Goal: Task Accomplishment & Management: Manage account settings

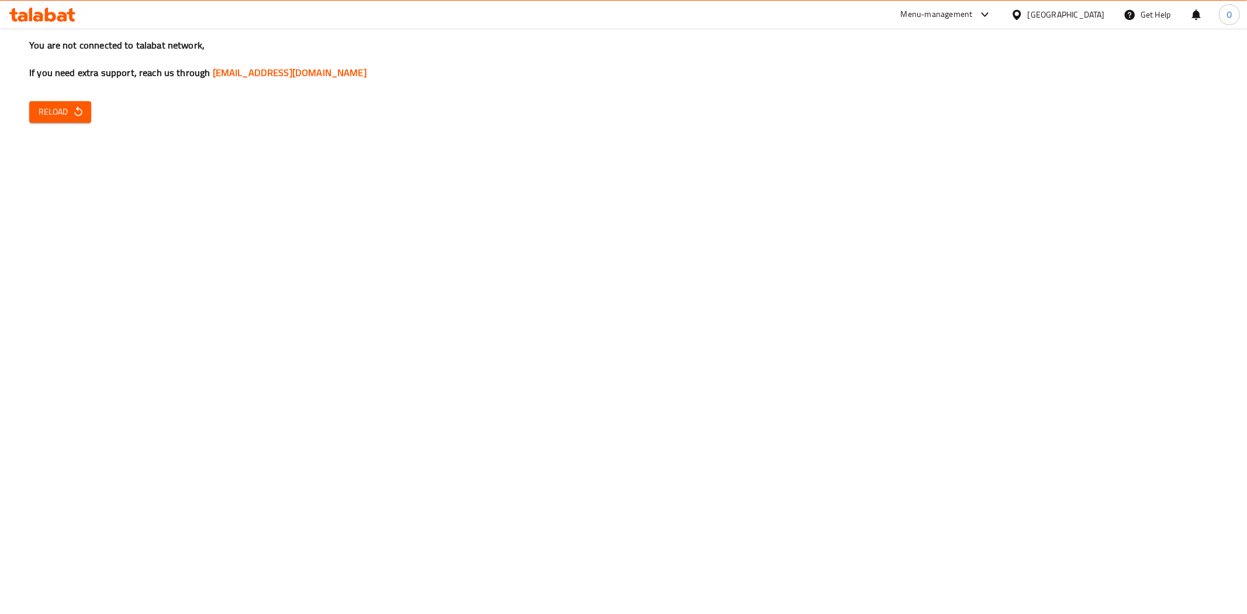
click at [51, 110] on span "Reload" at bounding box center [60, 112] width 43 height 15
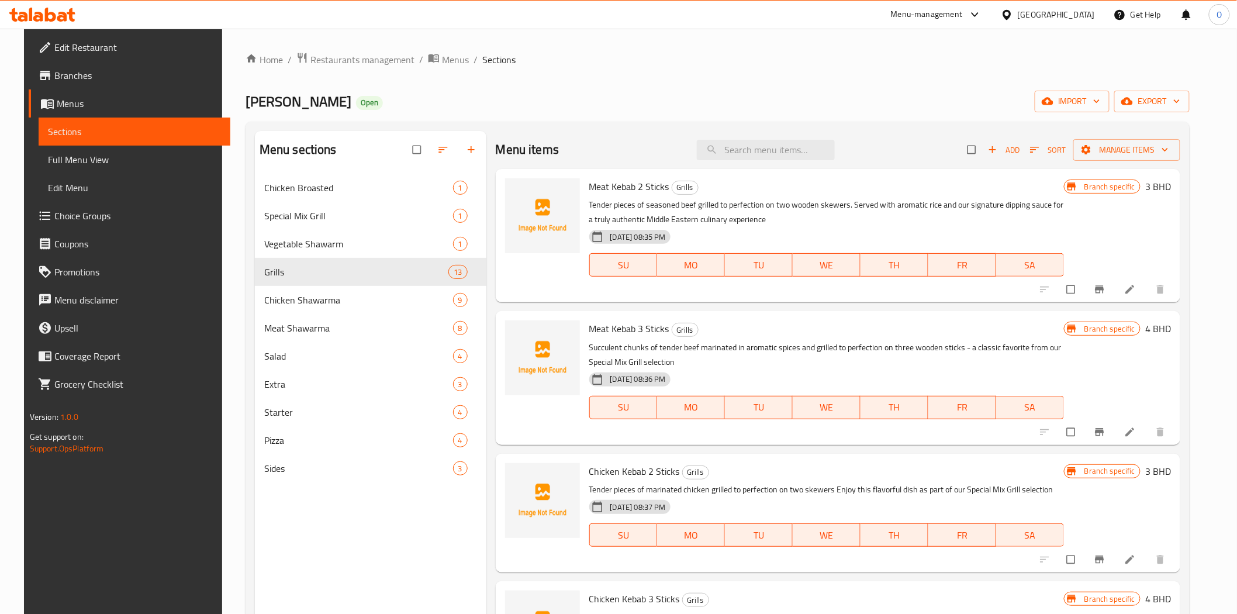
click at [1076, 16] on div "[GEOGRAPHIC_DATA]" at bounding box center [1056, 14] width 77 height 13
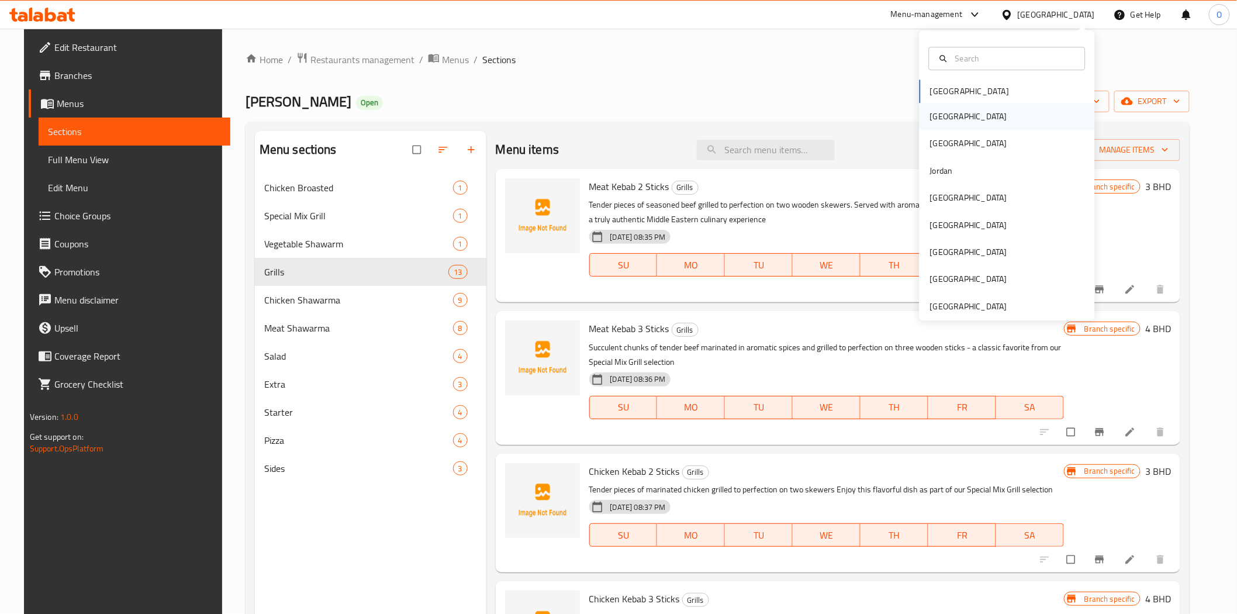
click at [930, 117] on div "[GEOGRAPHIC_DATA]" at bounding box center [968, 116] width 77 height 13
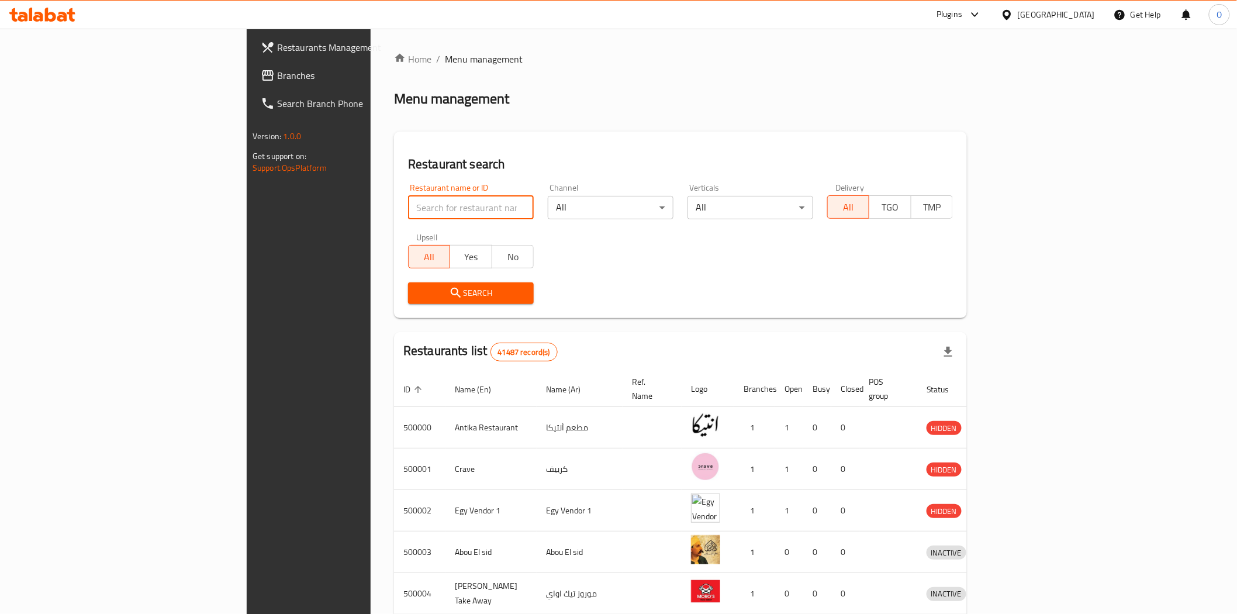
paste input "697189"
type input "697189"
click at [401, 310] on div "Search" at bounding box center [471, 293] width 140 height 36
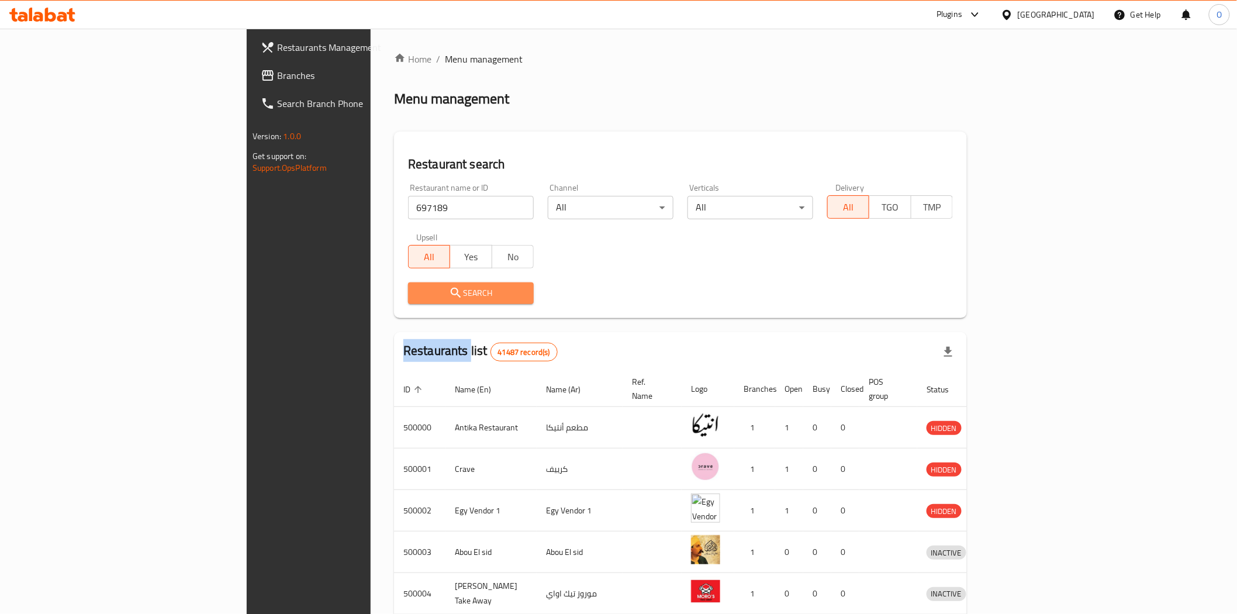
click at [449, 299] on icon "submit" at bounding box center [456, 293] width 14 height 14
click at [346, 299] on div at bounding box center [618, 307] width 1237 height 614
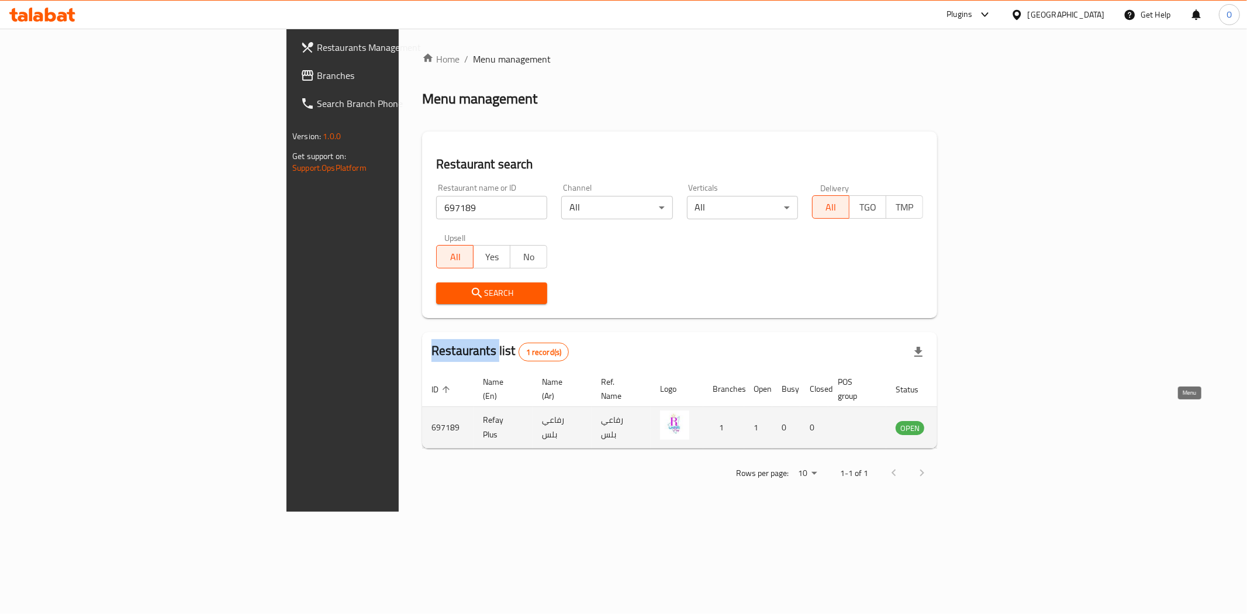
click at [971, 423] on icon "enhanced table" at bounding box center [964, 428] width 13 height 10
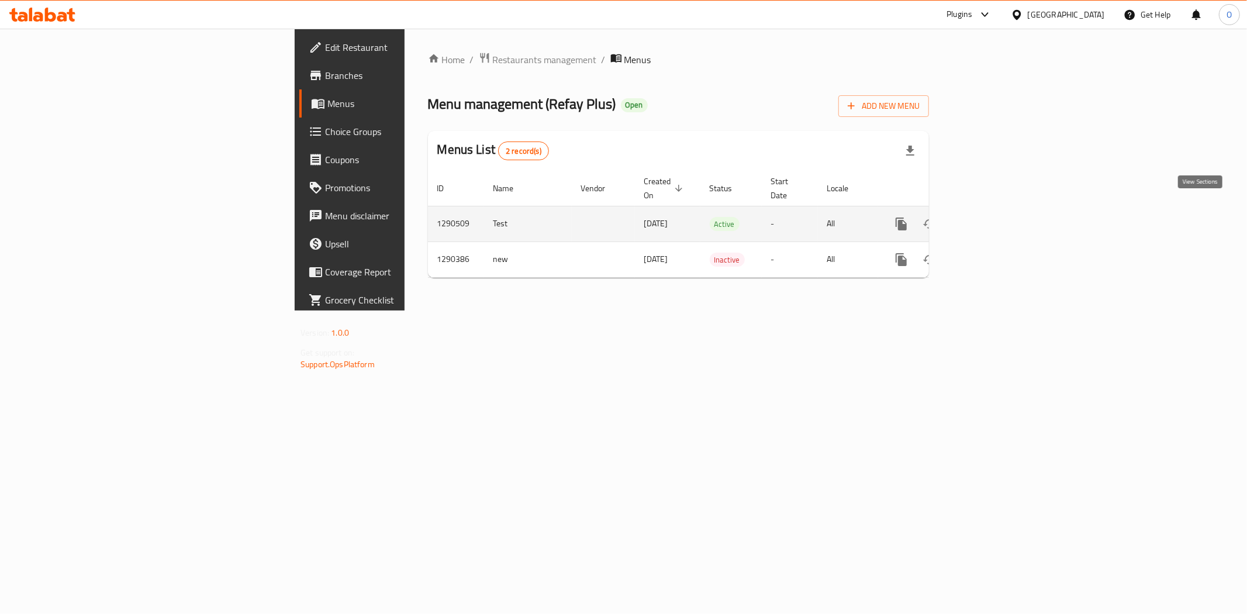
click at [1000, 216] on link "enhanced table" at bounding box center [986, 224] width 28 height 28
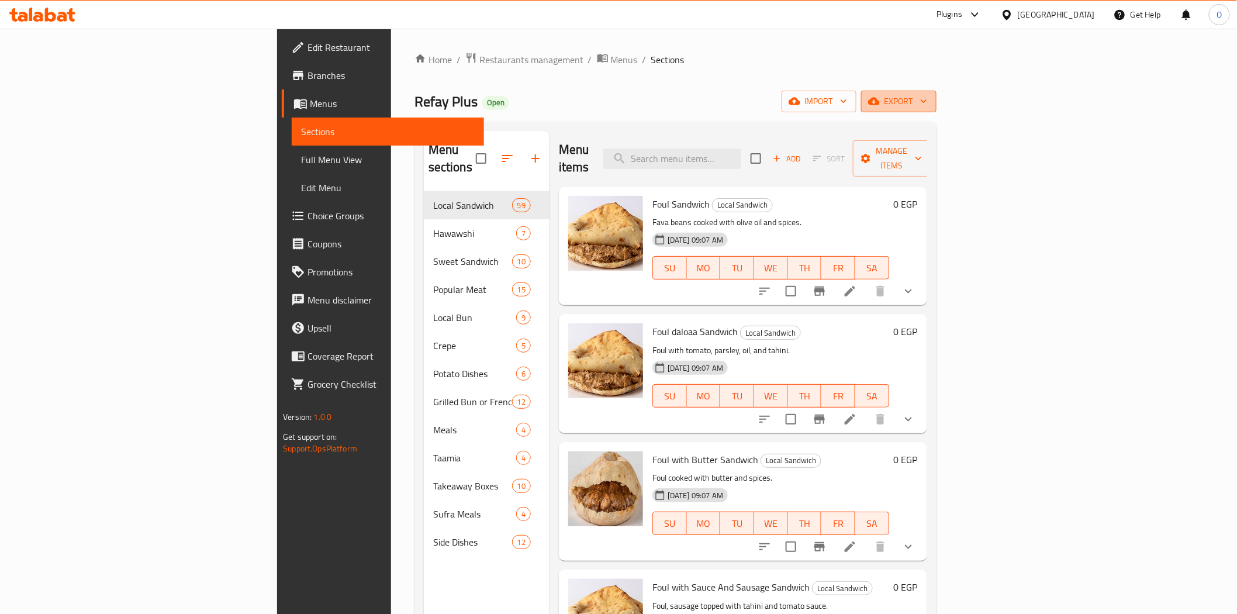
click at [927, 96] on span "export" at bounding box center [899, 101] width 57 height 15
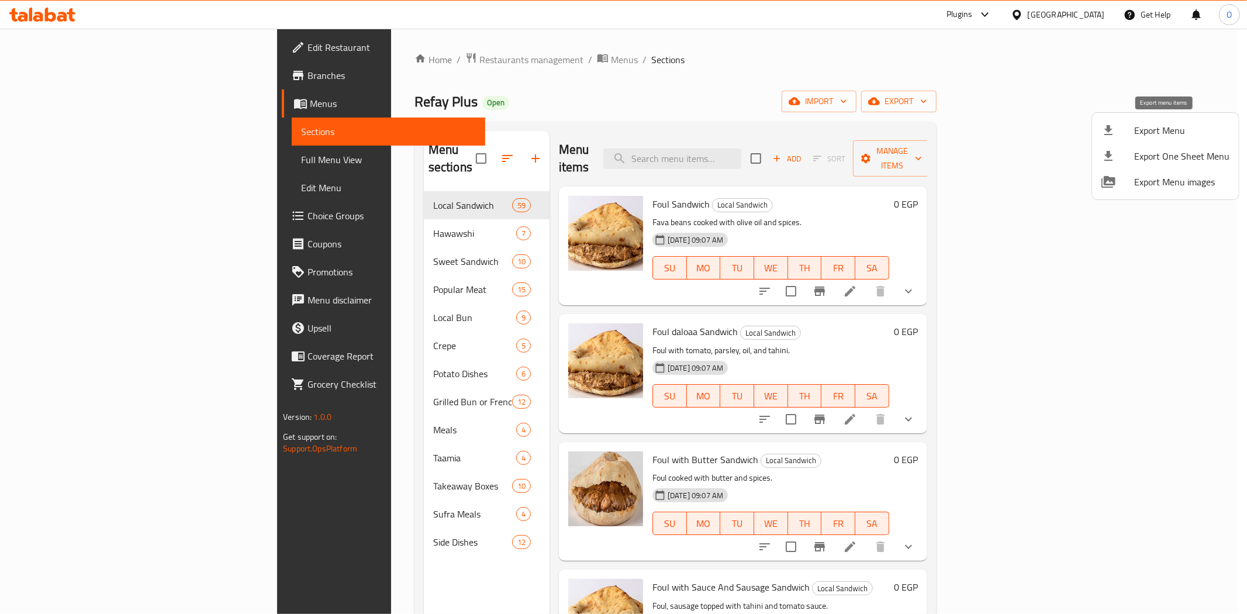
click at [1152, 123] on span "Export Menu" at bounding box center [1181, 130] width 95 height 14
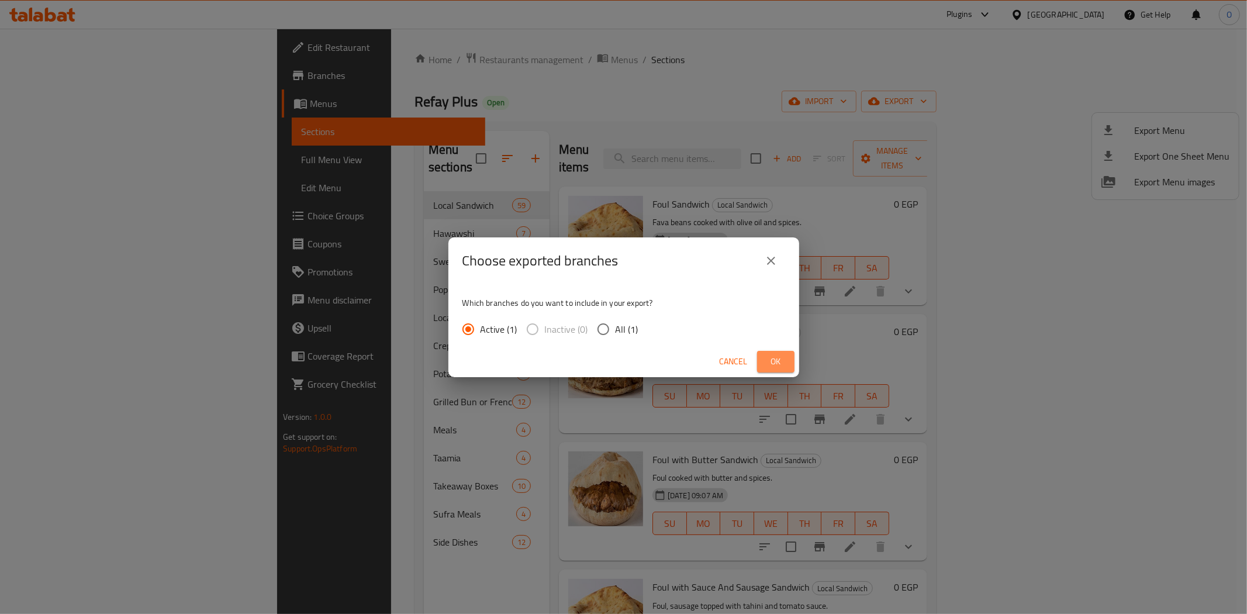
click at [776, 357] on span "Ok" at bounding box center [776, 361] width 19 height 15
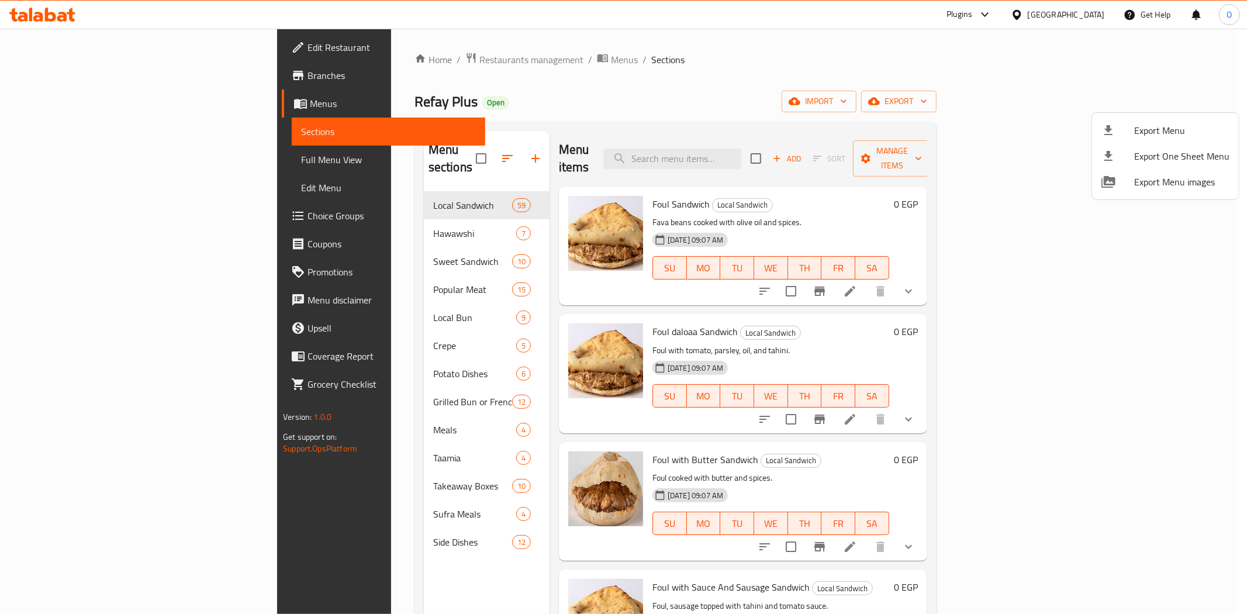
click at [304, 182] on div at bounding box center [623, 307] width 1247 height 614
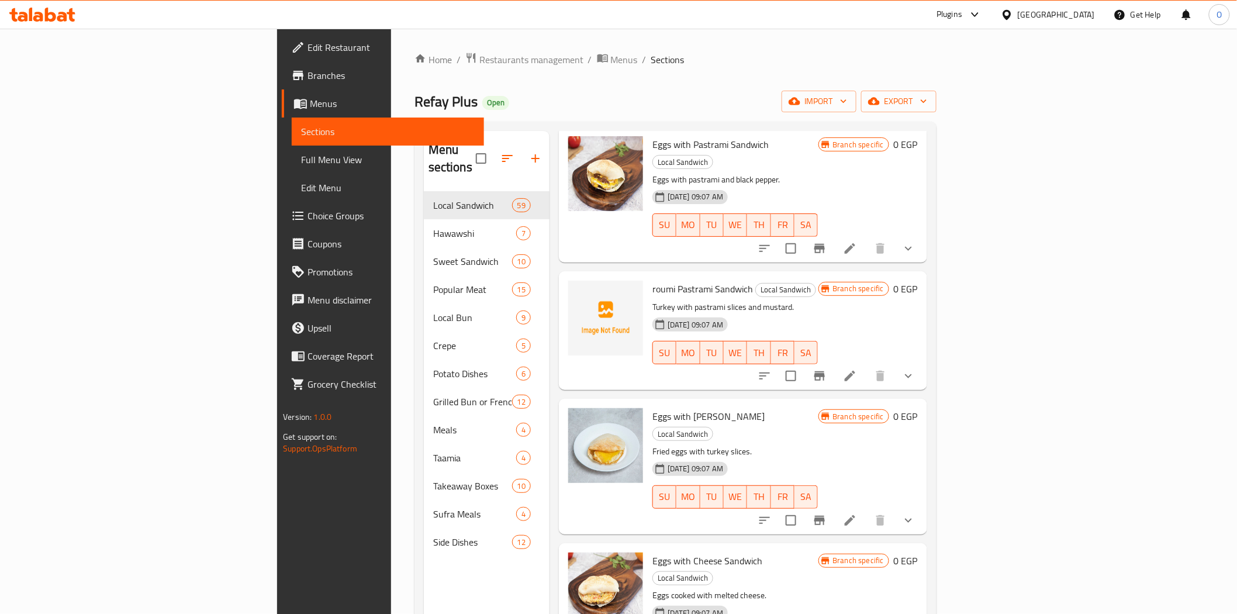
scroll to position [4808, 0]
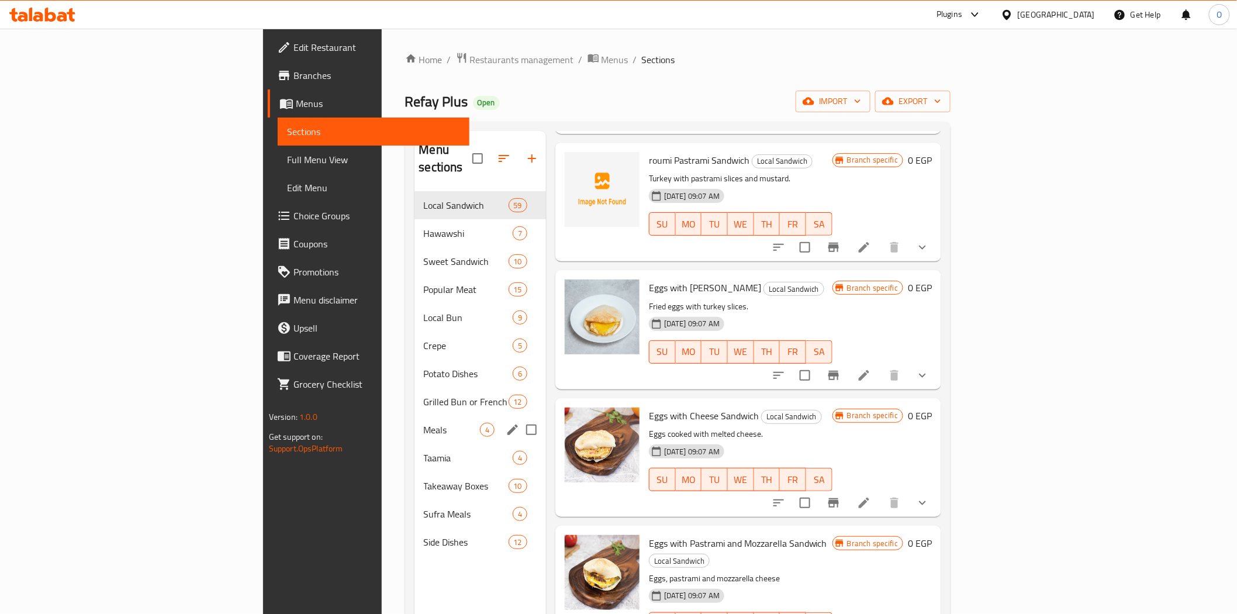
click at [415, 423] on div "Meals 4" at bounding box center [481, 430] width 132 height 28
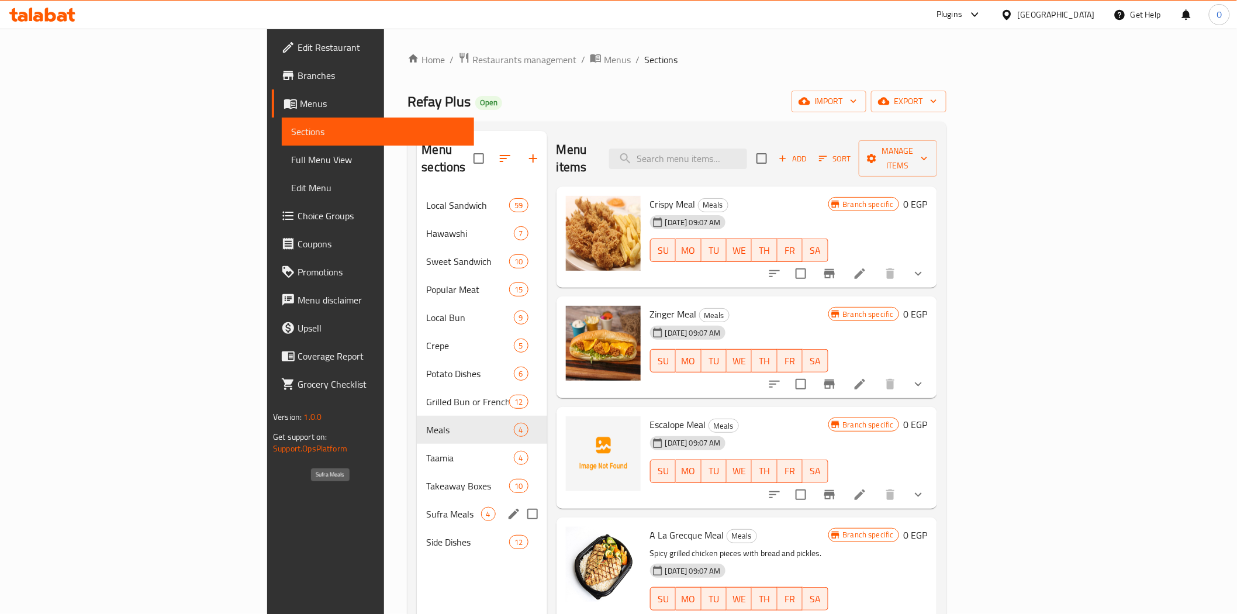
click at [426, 507] on span "Sufra Meals" at bounding box center [453, 514] width 54 height 14
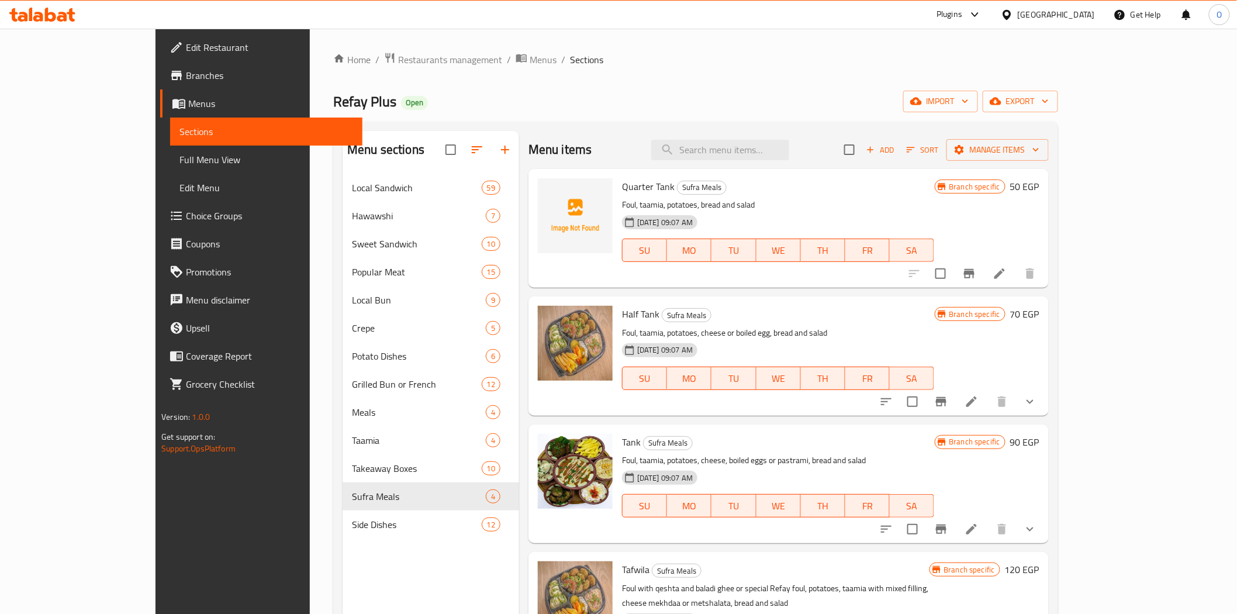
click at [1016, 270] on li at bounding box center [1000, 273] width 33 height 21
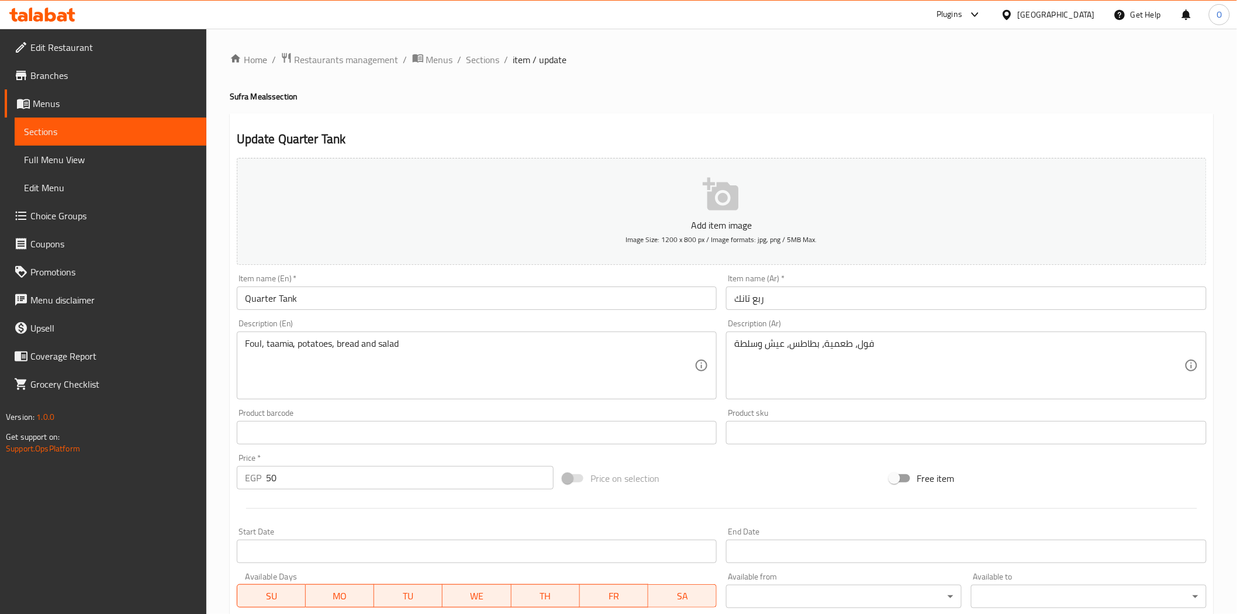
drag, startPoint x: 479, startPoint y: 62, endPoint x: 493, endPoint y: 73, distance: 17.1
click at [479, 62] on span "Sections" at bounding box center [483, 60] width 33 height 14
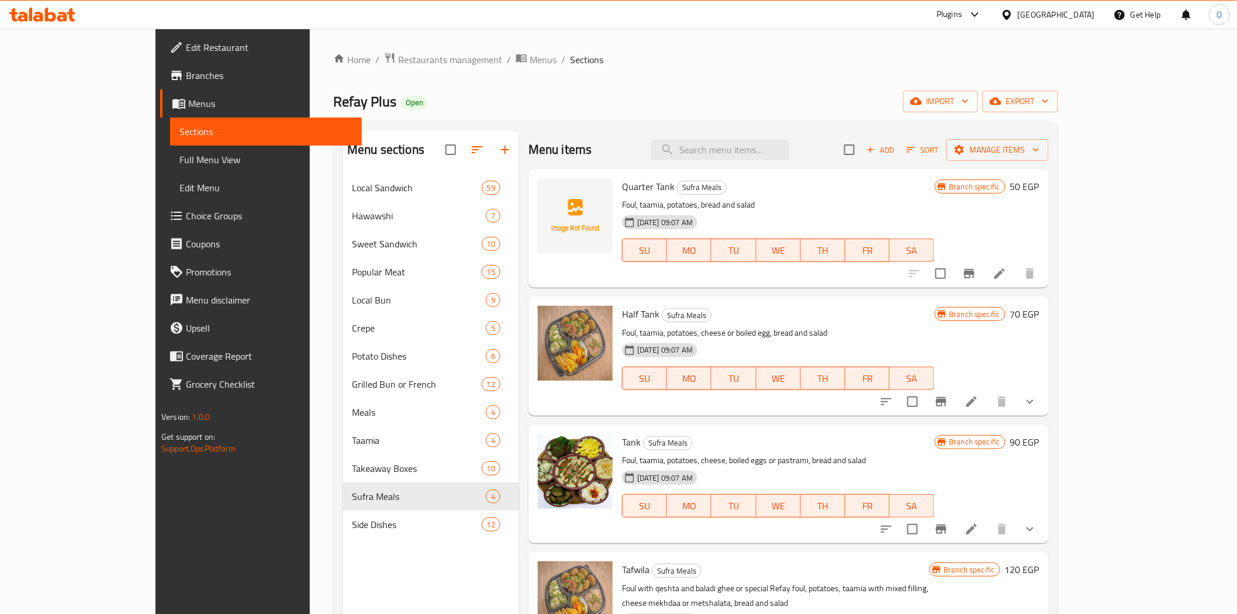
scroll to position [65, 0]
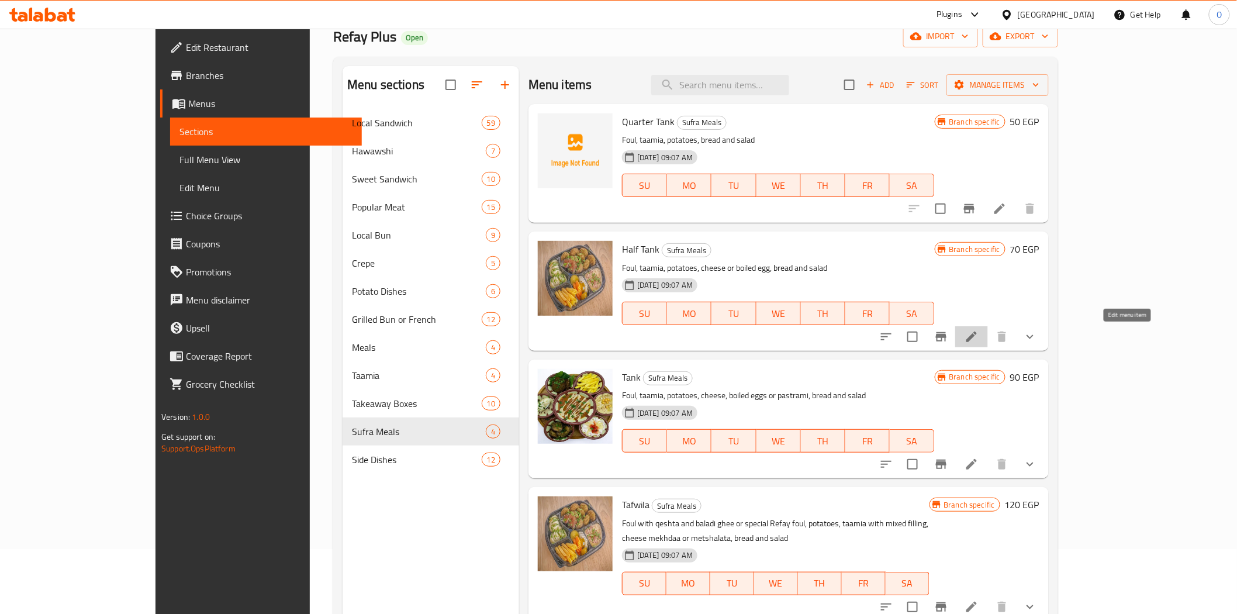
click at [979, 334] on icon at bounding box center [972, 337] width 14 height 14
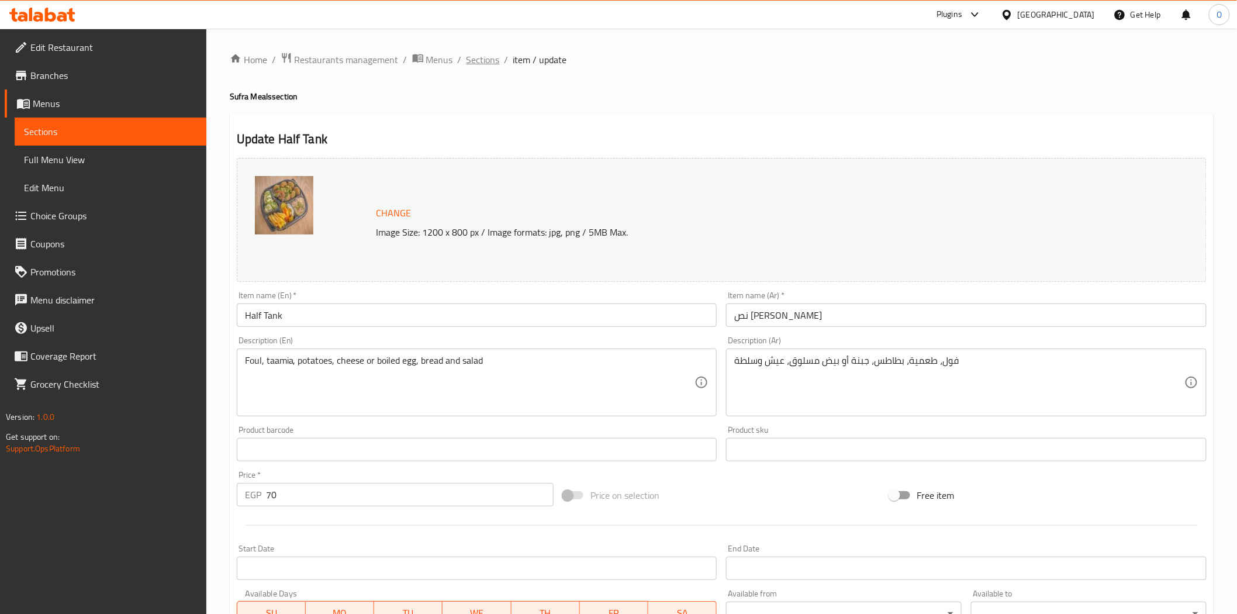
click at [486, 65] on span "Sections" at bounding box center [483, 60] width 33 height 14
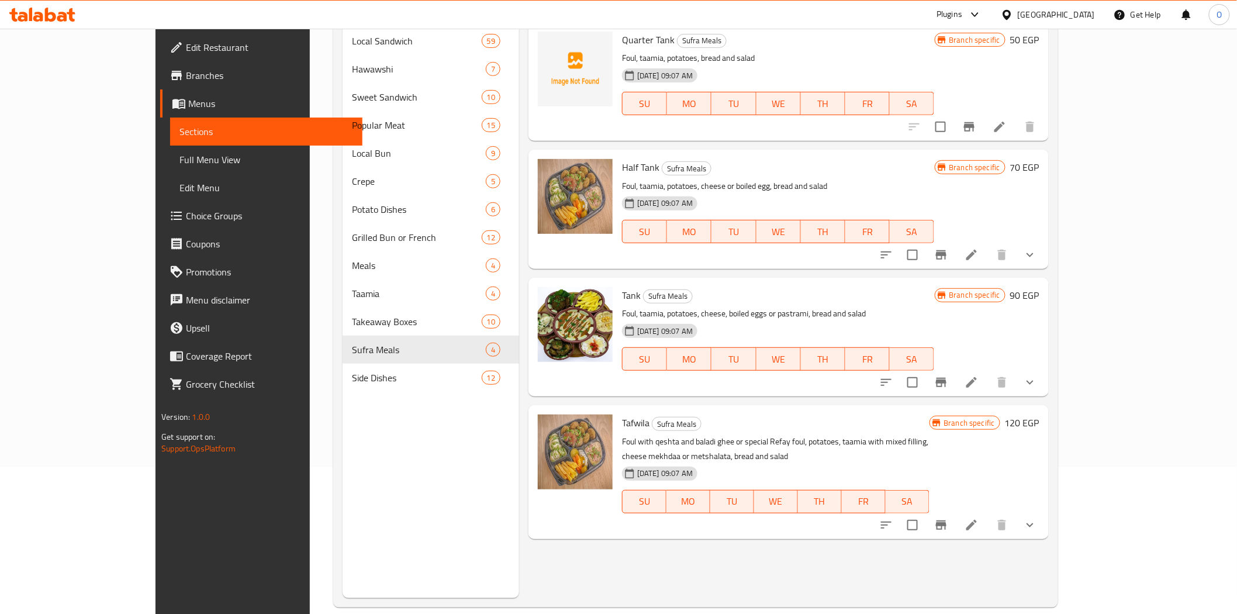
scroll to position [164, 0]
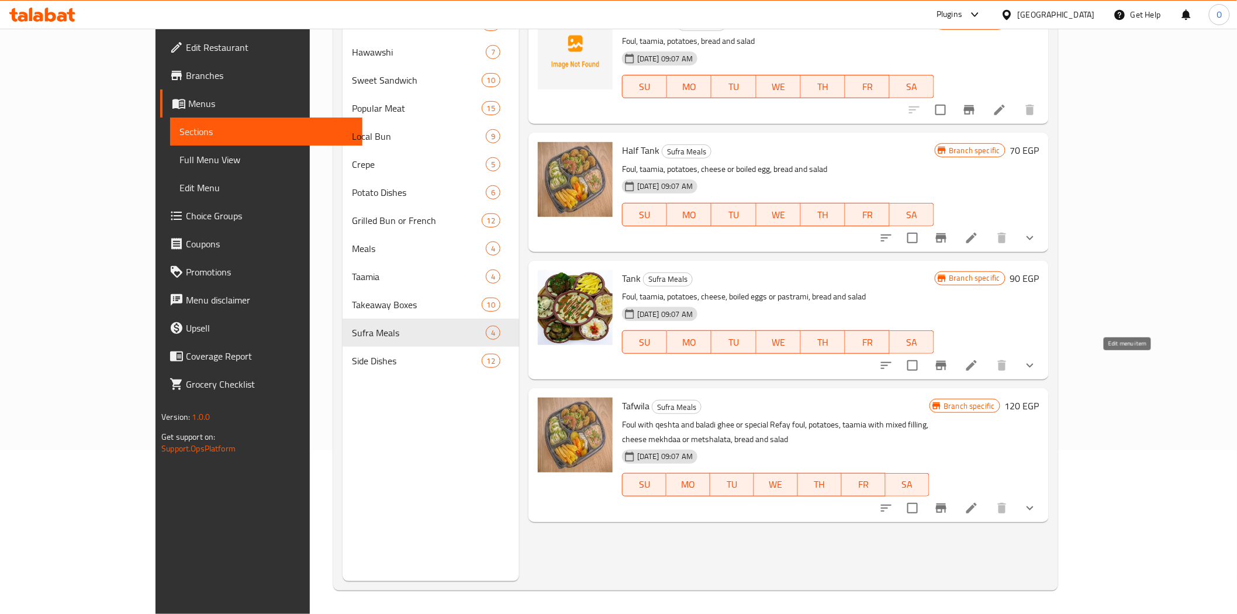
click at [977, 367] on icon at bounding box center [972, 365] width 11 height 11
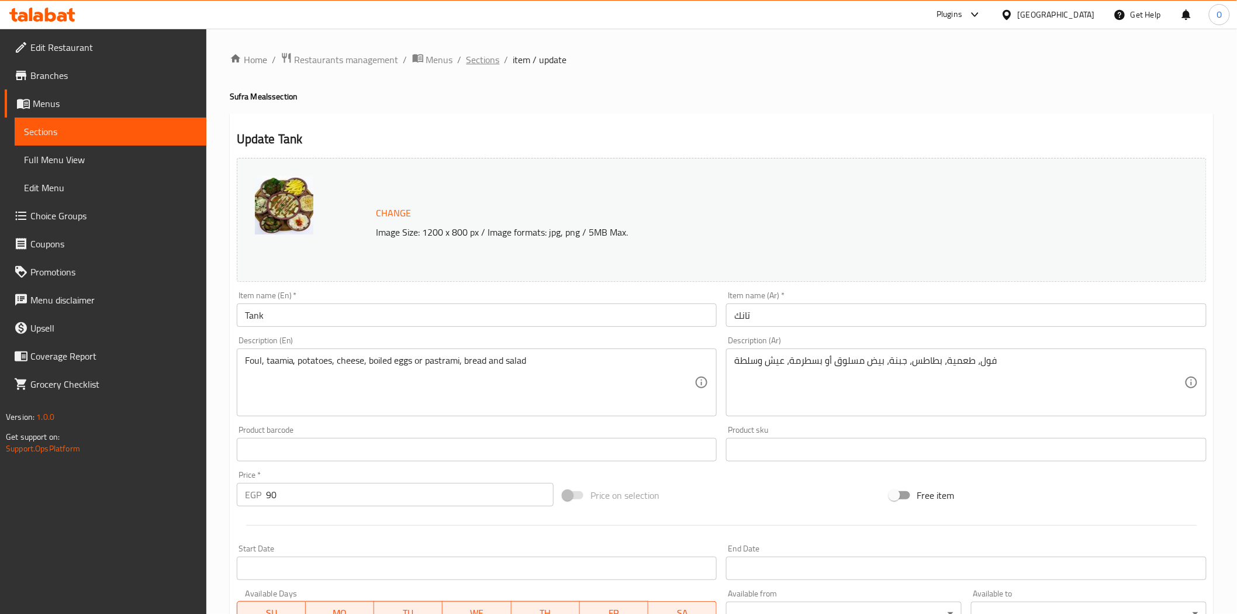
click at [468, 58] on span "Sections" at bounding box center [483, 60] width 33 height 14
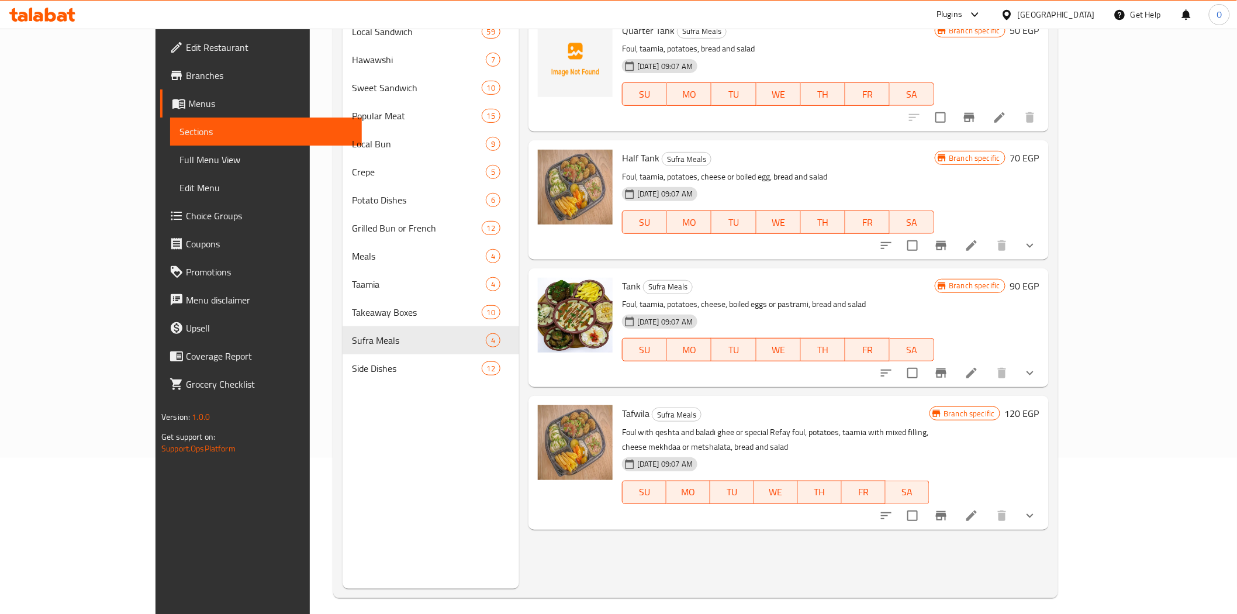
scroll to position [164, 0]
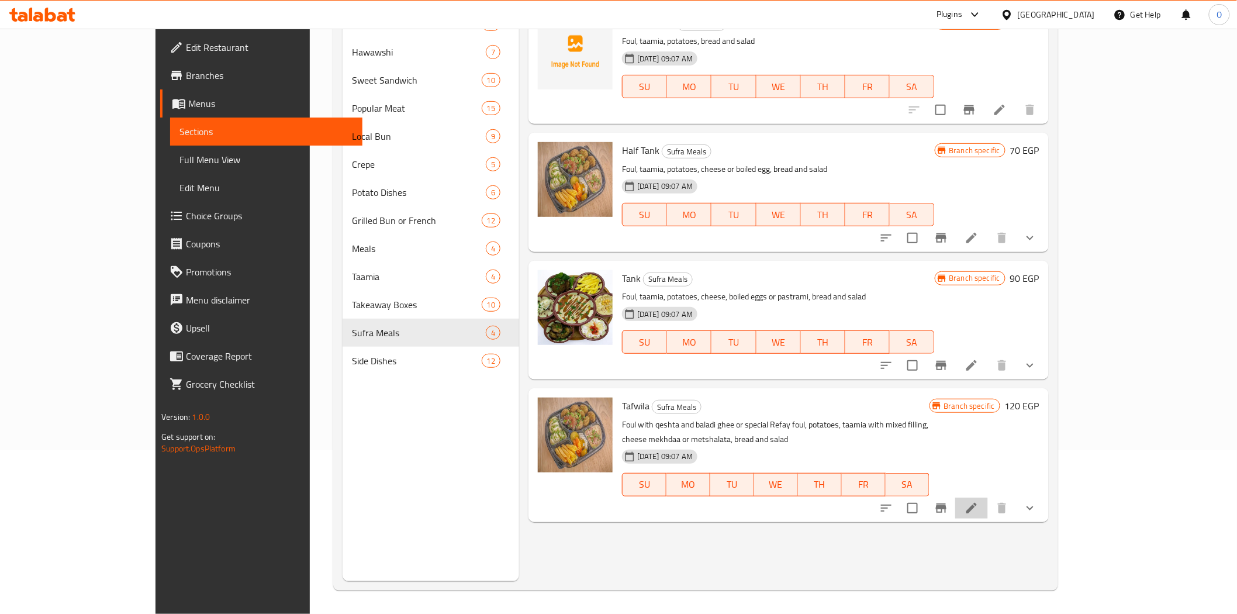
click at [988, 498] on li at bounding box center [971, 508] width 33 height 21
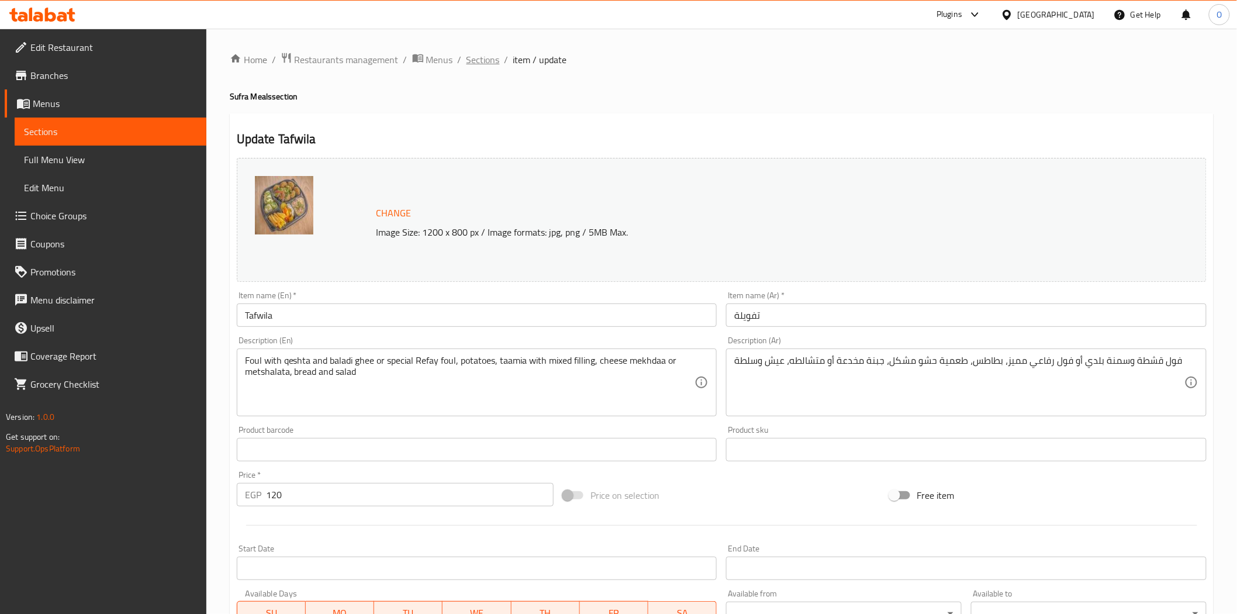
click at [475, 54] on span "Sections" at bounding box center [483, 60] width 33 height 14
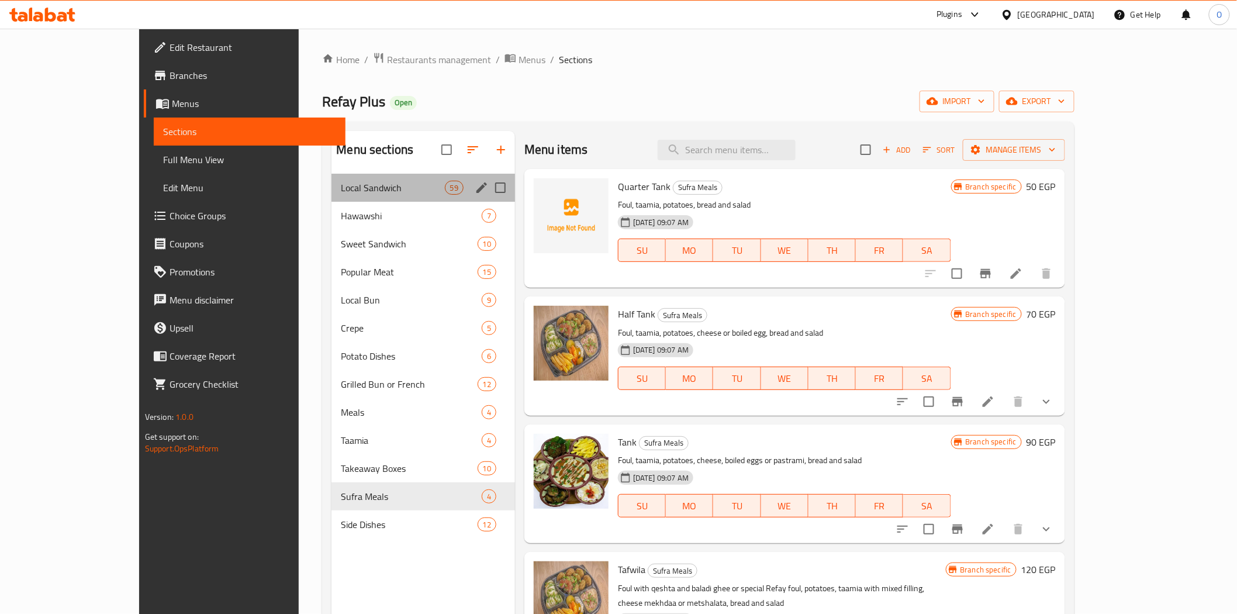
click at [332, 199] on div "Local Sandwich 59" at bounding box center [424, 188] width 184 height 28
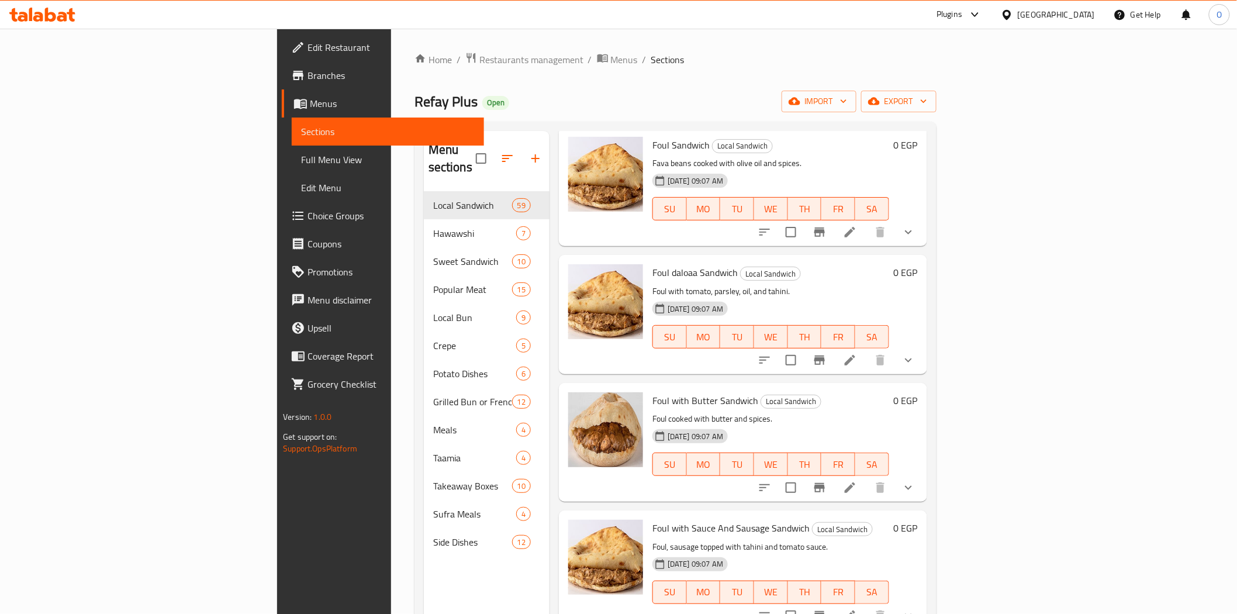
scroll to position [65, 0]
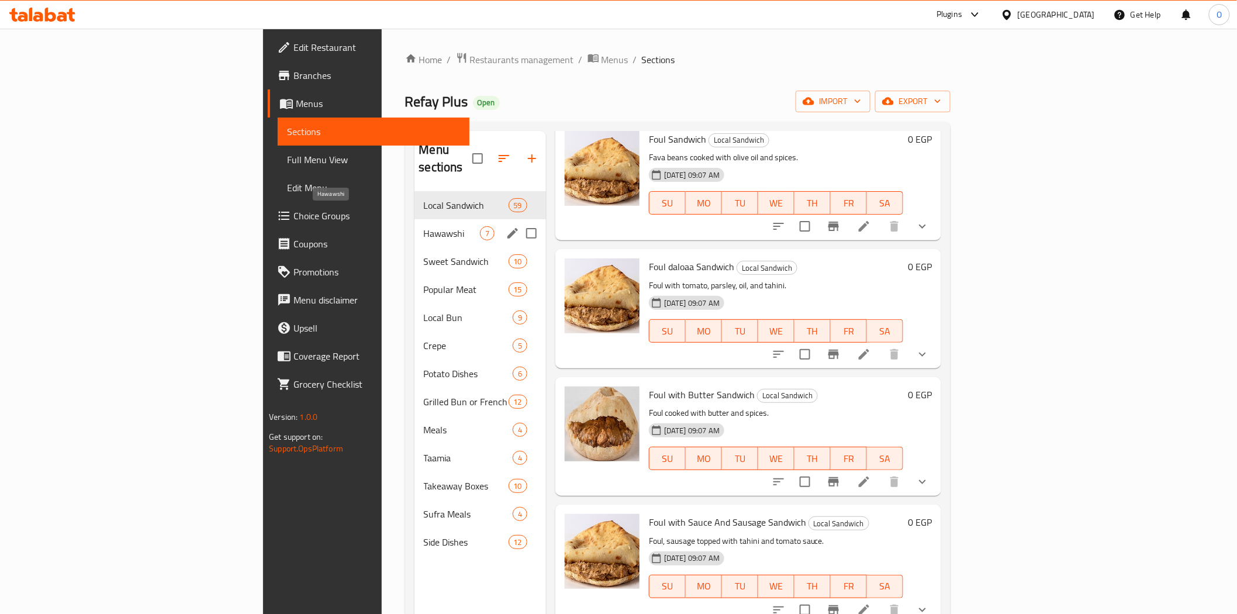
click at [424, 226] on span "Hawawshi" at bounding box center [452, 233] width 56 height 14
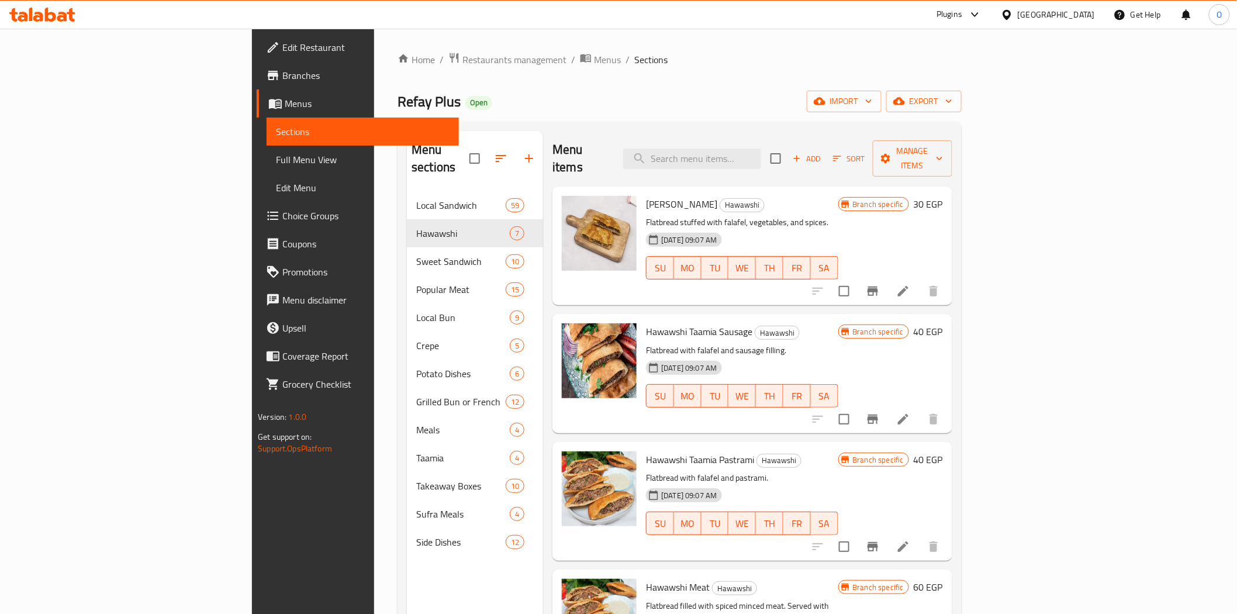
click at [920, 281] on li at bounding box center [903, 291] width 33 height 21
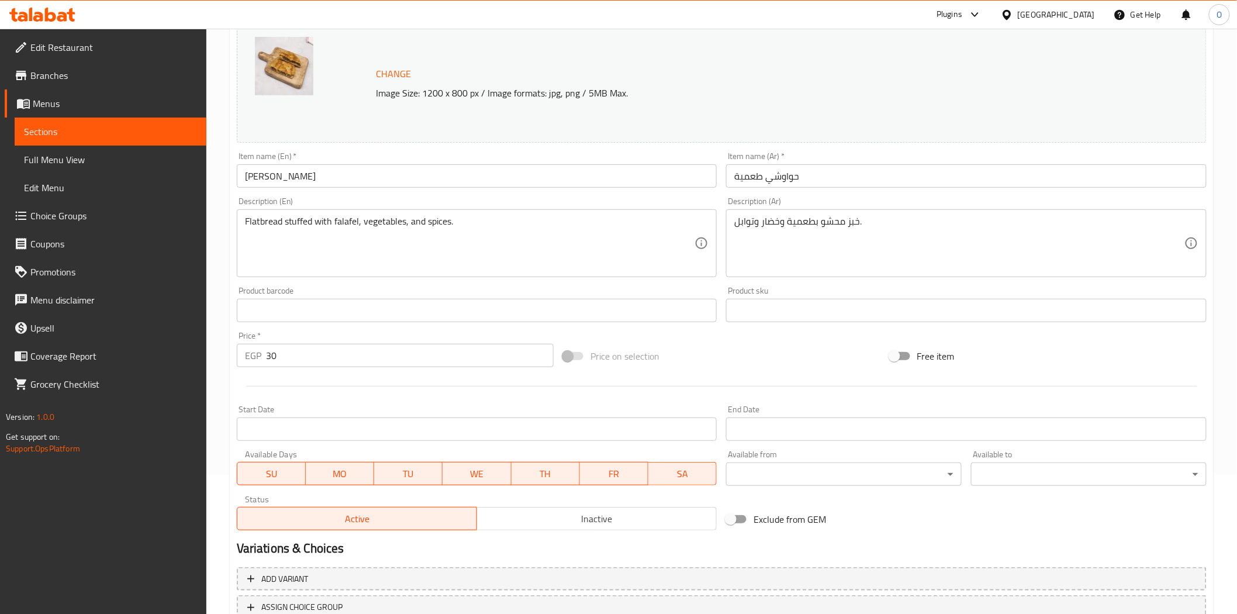
scroll to position [65, 0]
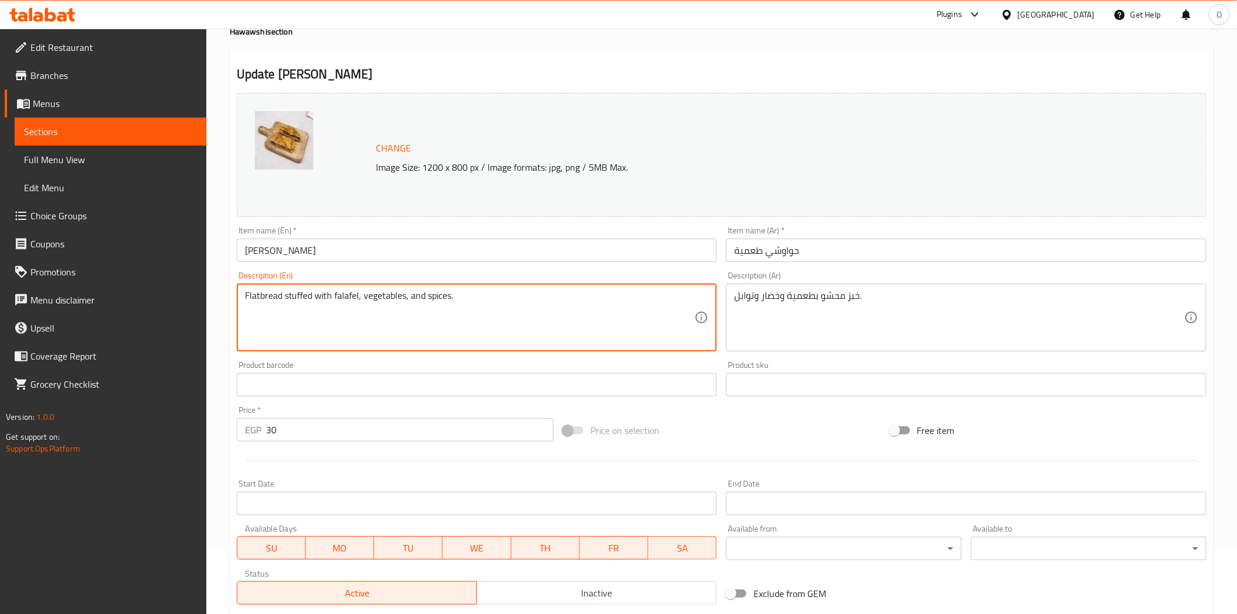
click at [246, 301] on textarea "Flatbread stuffed with falafel, vegetables, and spices." at bounding box center [470, 318] width 450 height 56
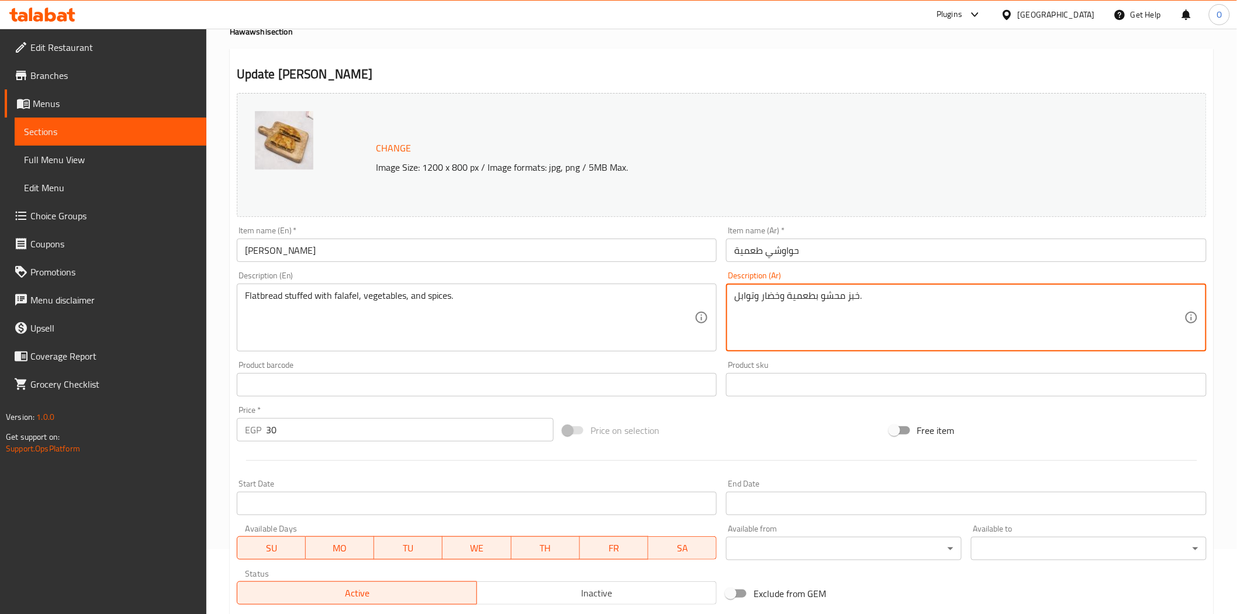
click at [857, 297] on textarea "خبز محشو بطعمية وخضار وتوابل." at bounding box center [959, 318] width 450 height 56
click at [854, 297] on textarea "خبز محشو بطعمية وخضار وتوابل." at bounding box center [959, 318] width 450 height 56
paste textarea "طحم"
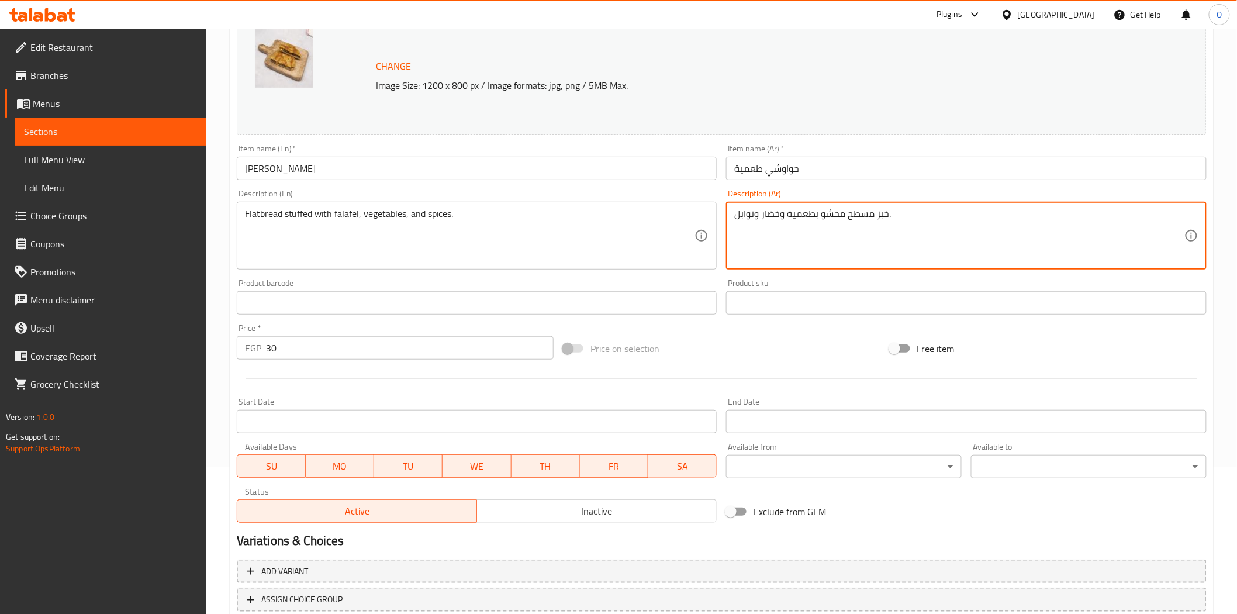
scroll to position [227, 0]
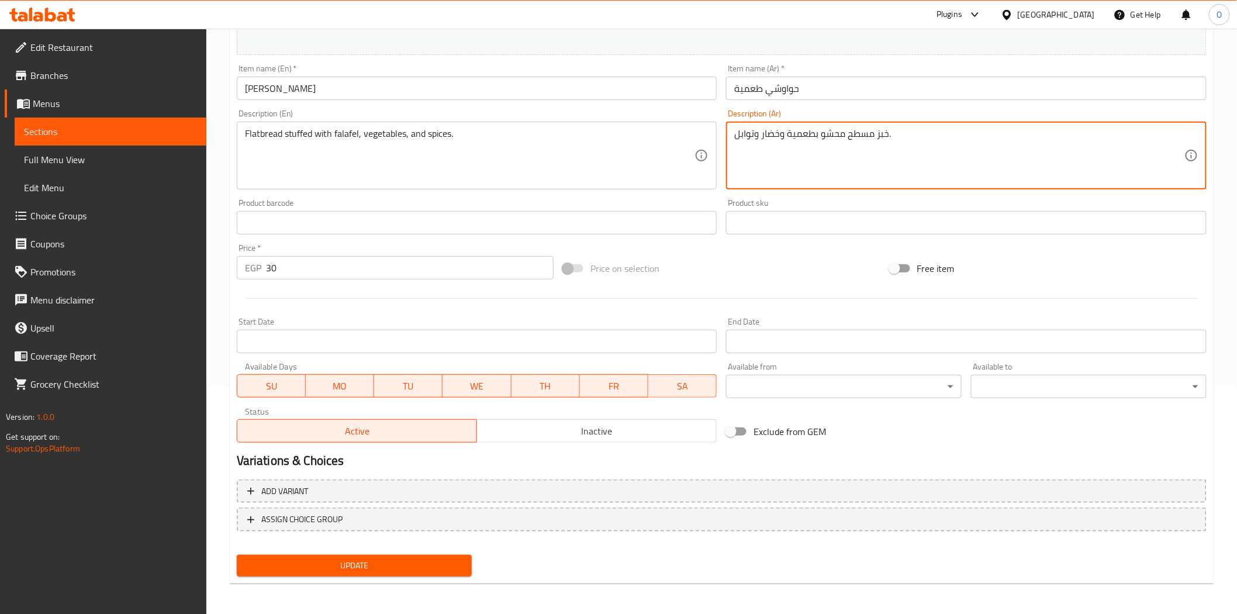
type textarea "خبز مسطح محشو بطعمية وخضار وتوابل."
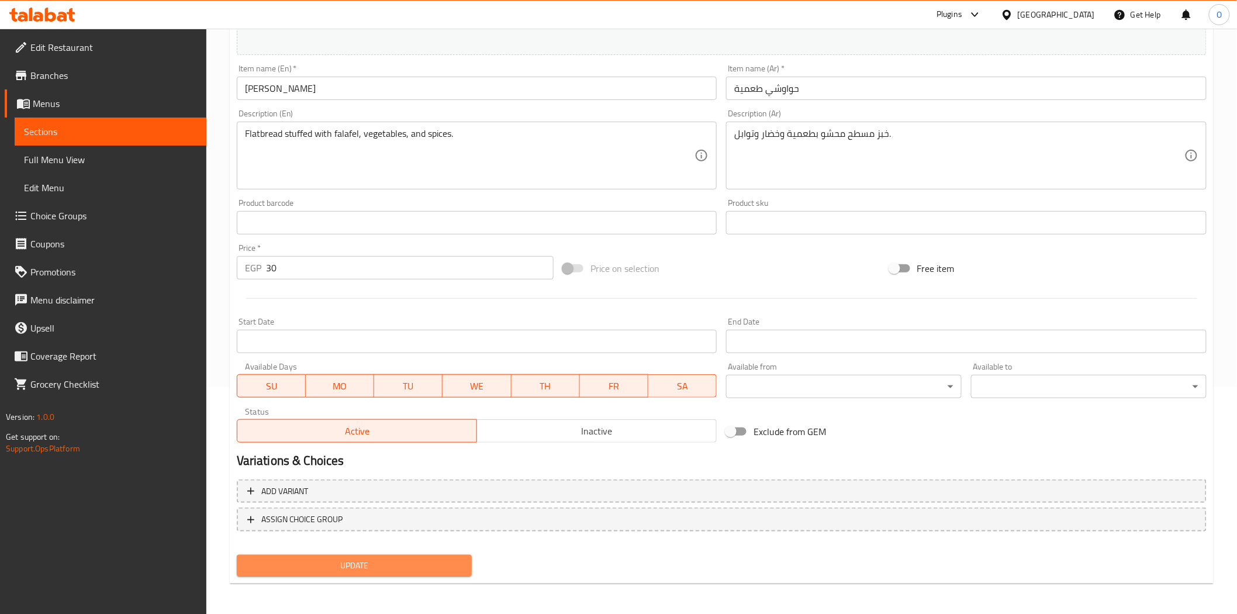
click at [413, 569] on span "Update" at bounding box center [354, 565] width 217 height 15
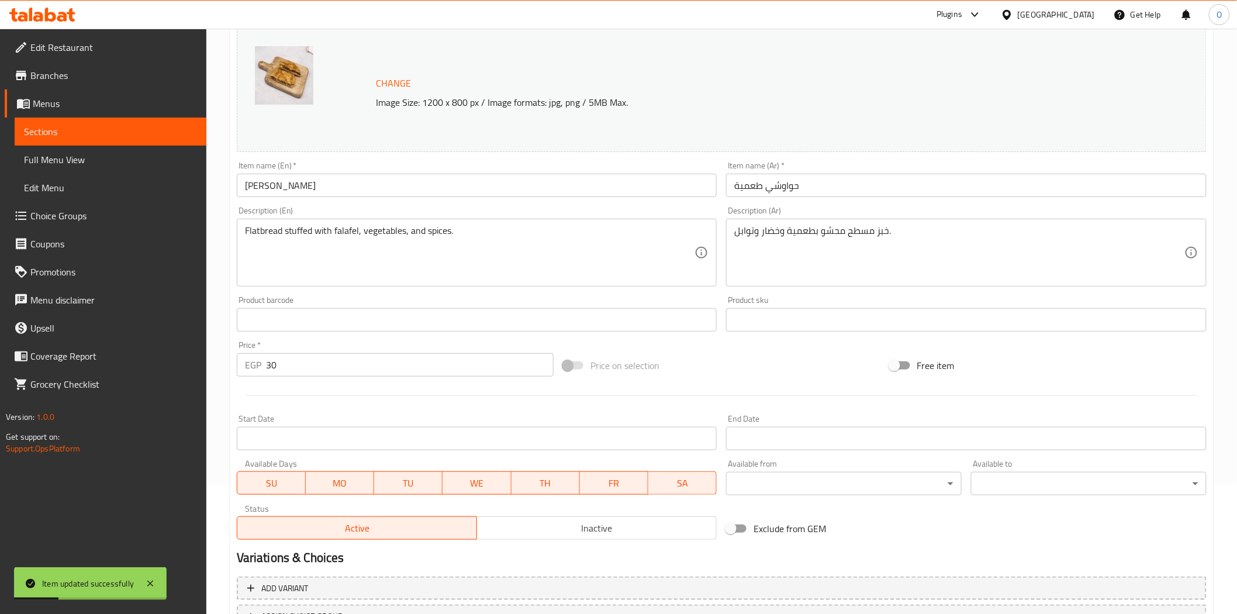
scroll to position [0, 0]
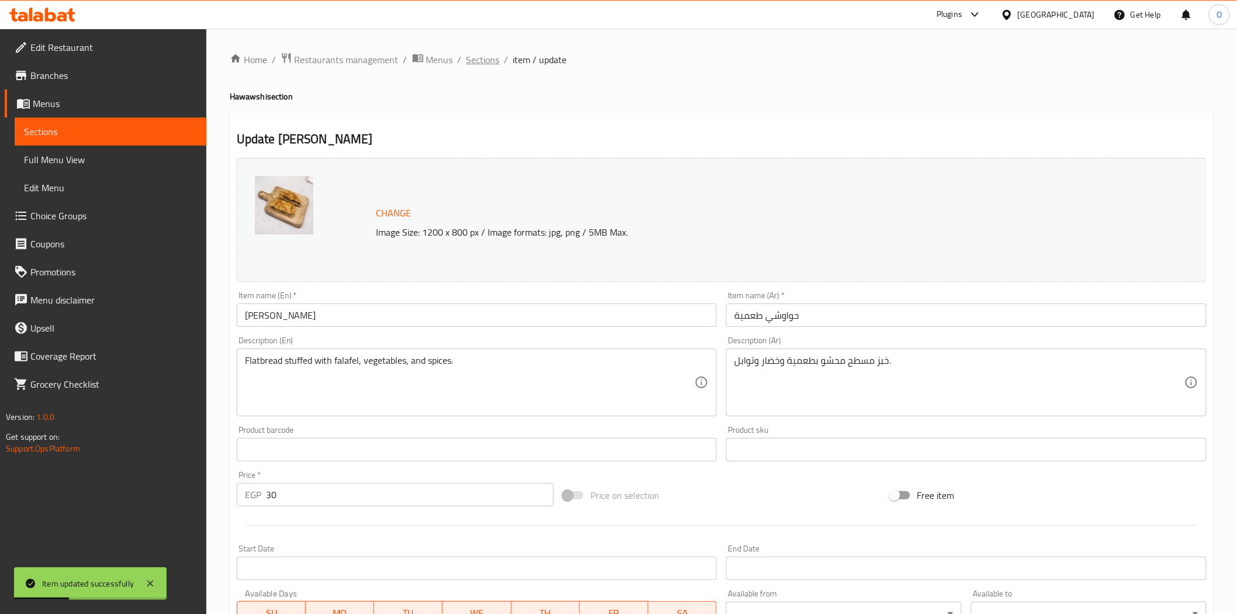
click at [477, 61] on span "Sections" at bounding box center [483, 60] width 33 height 14
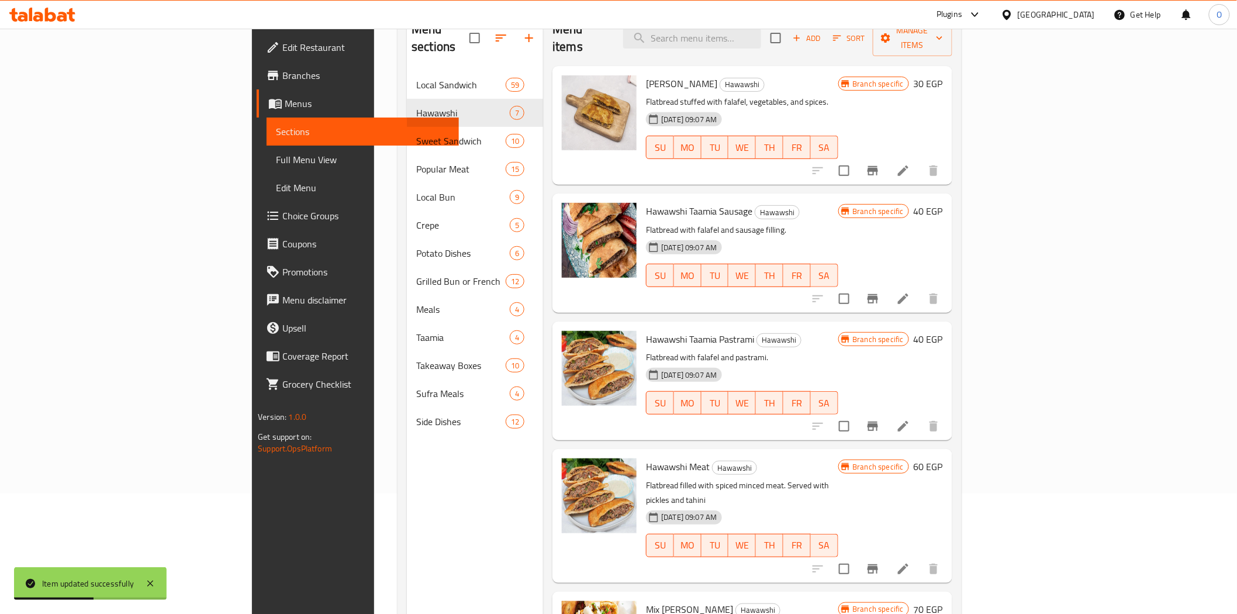
scroll to position [164, 0]
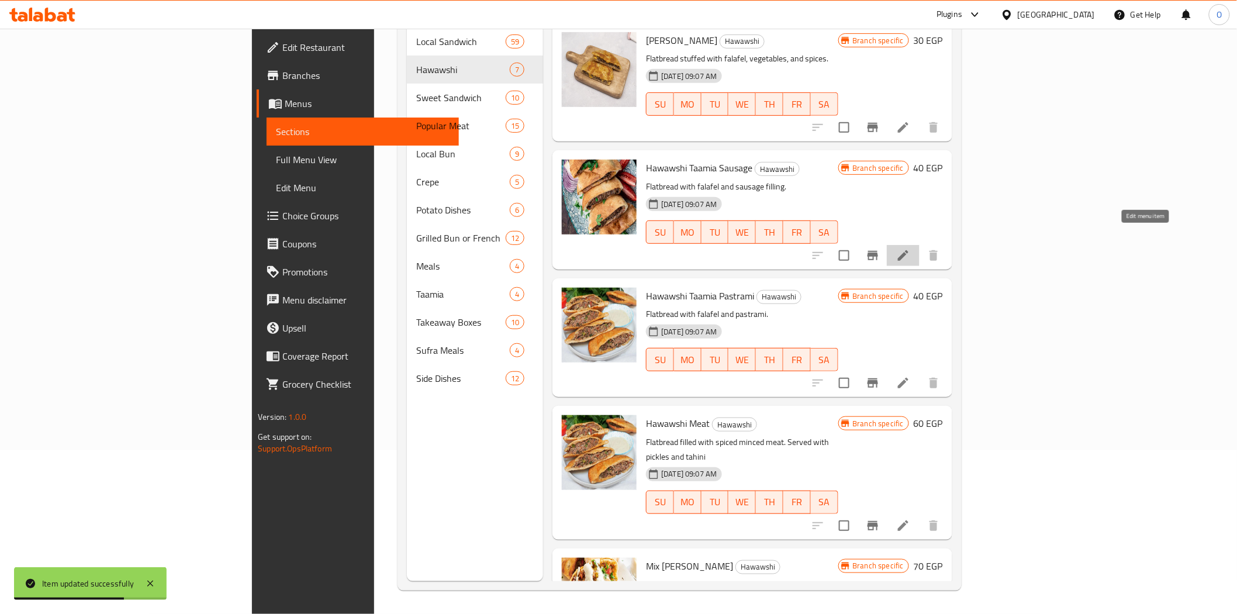
click at [910, 249] on icon at bounding box center [903, 256] width 14 height 14
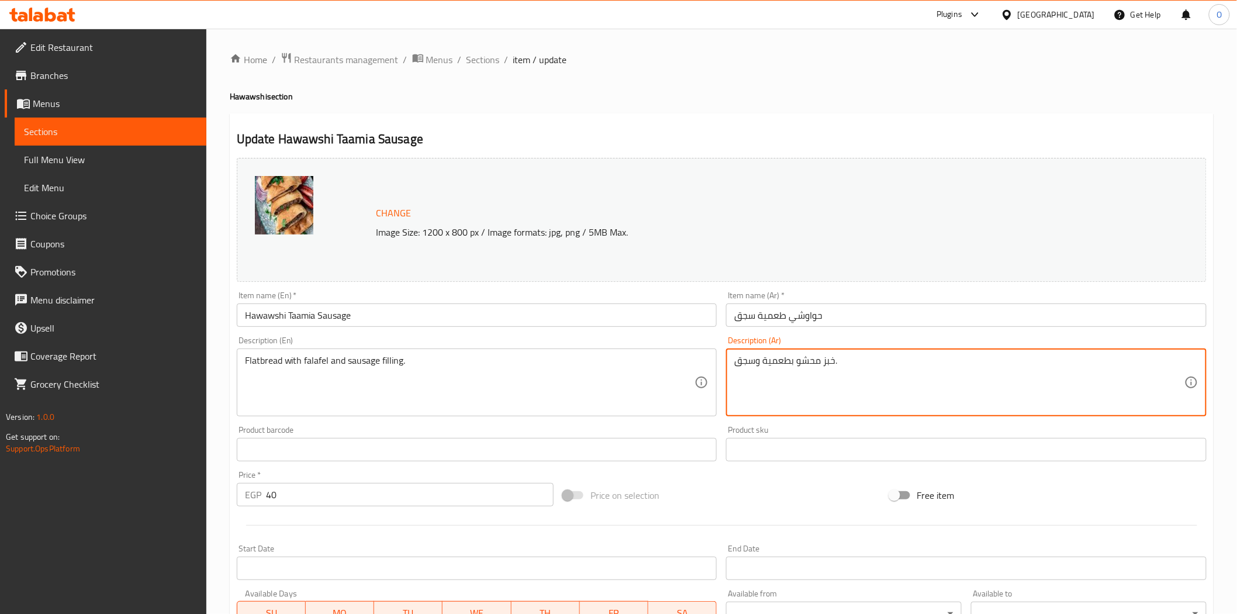
click at [833, 359] on textarea "خبز محشو بطعمية وسجق." at bounding box center [959, 383] width 450 height 56
paste textarea "طحم"
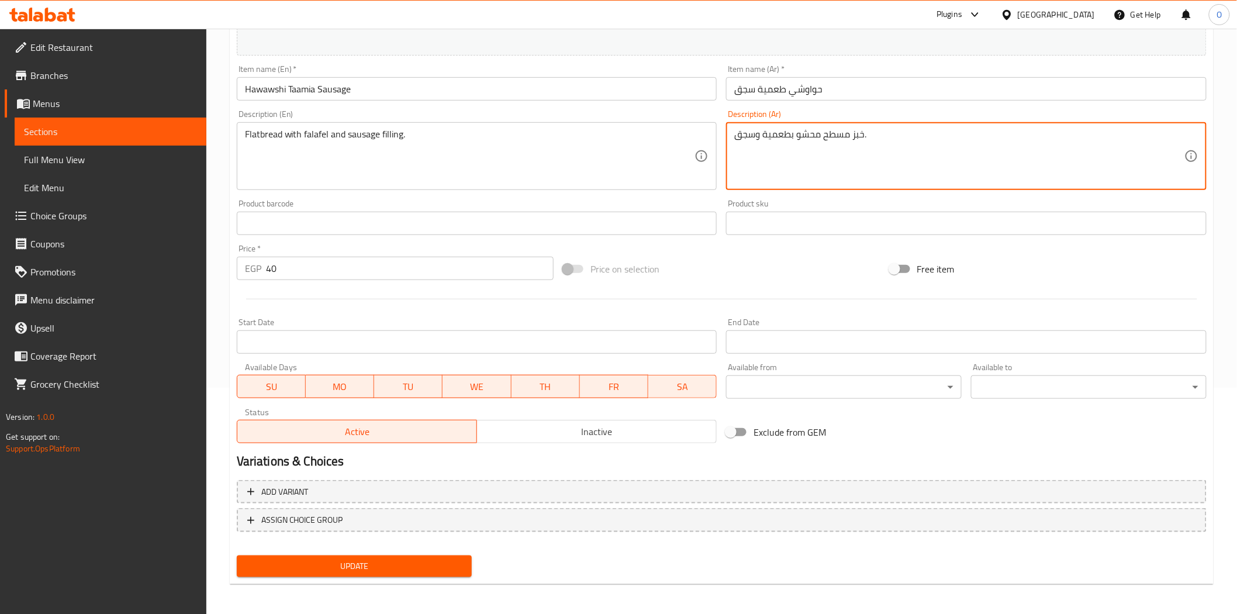
scroll to position [227, 0]
type textarea "خبز مسطح محشو بطعمية وسجق."
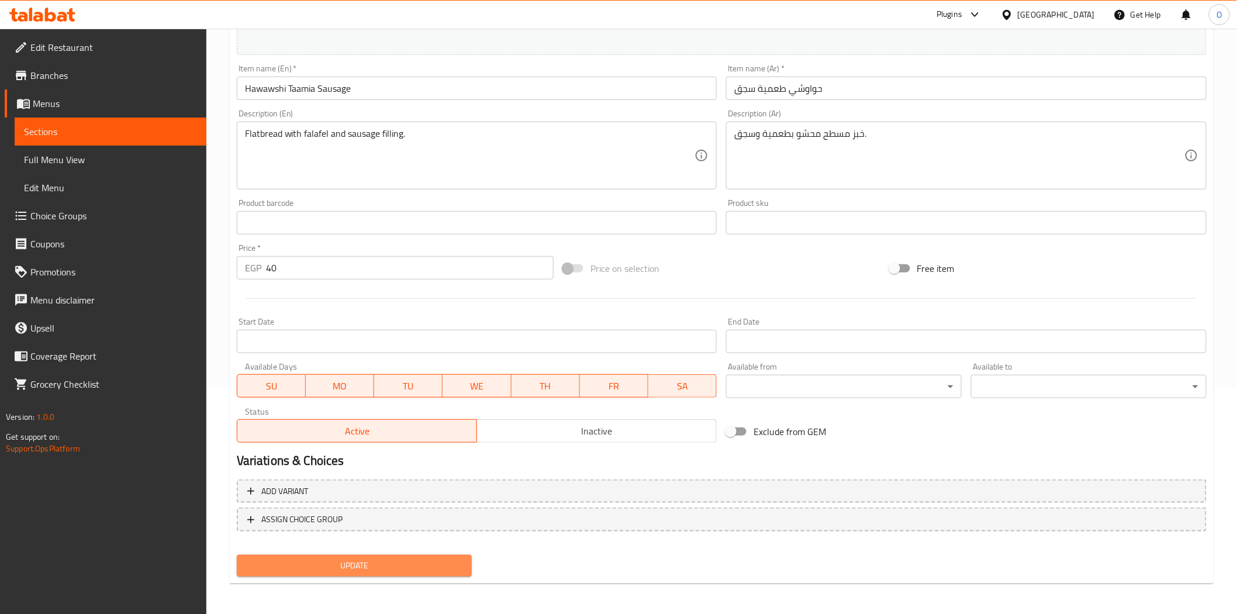
click at [345, 570] on span "Update" at bounding box center [354, 565] width 217 height 15
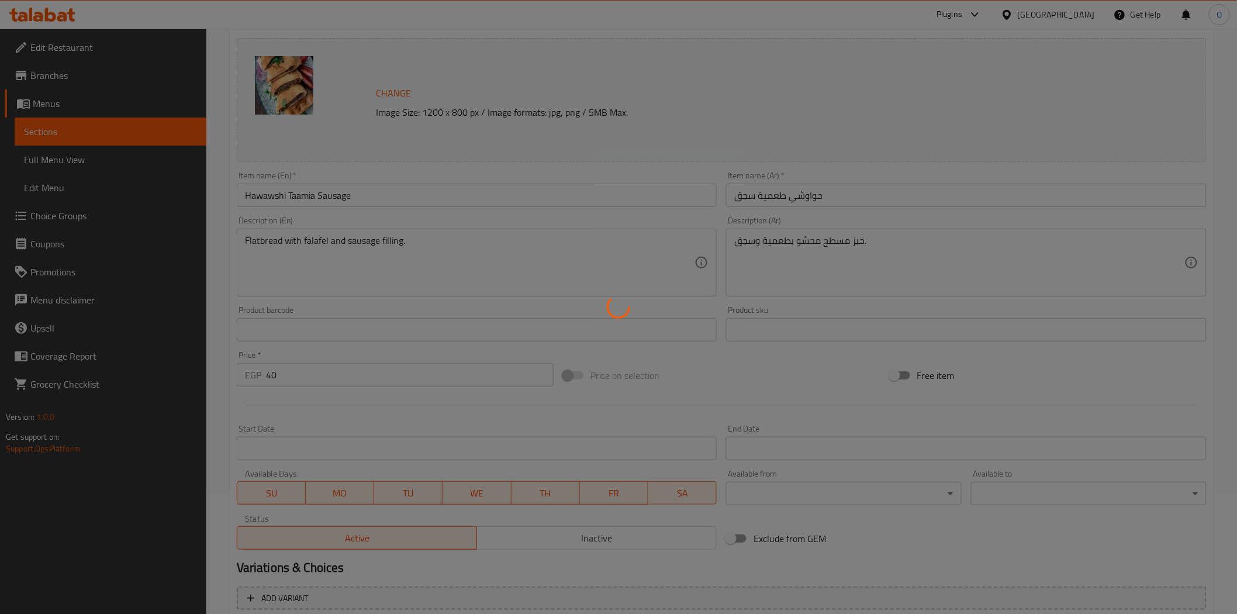
scroll to position [0, 0]
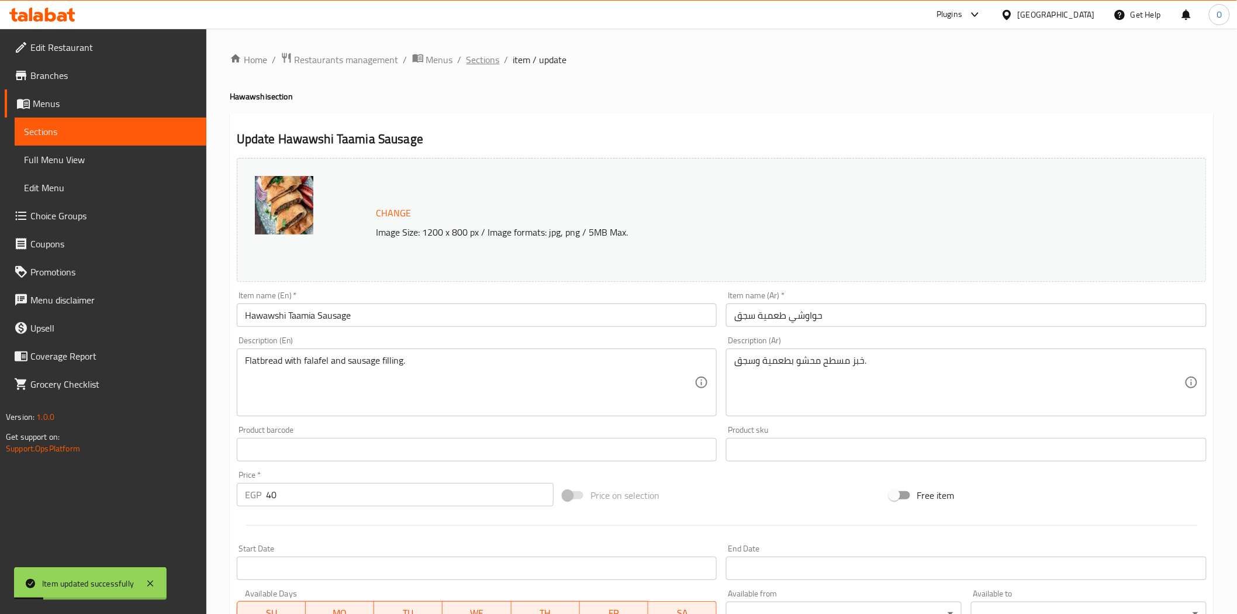
click at [474, 56] on span "Sections" at bounding box center [483, 60] width 33 height 14
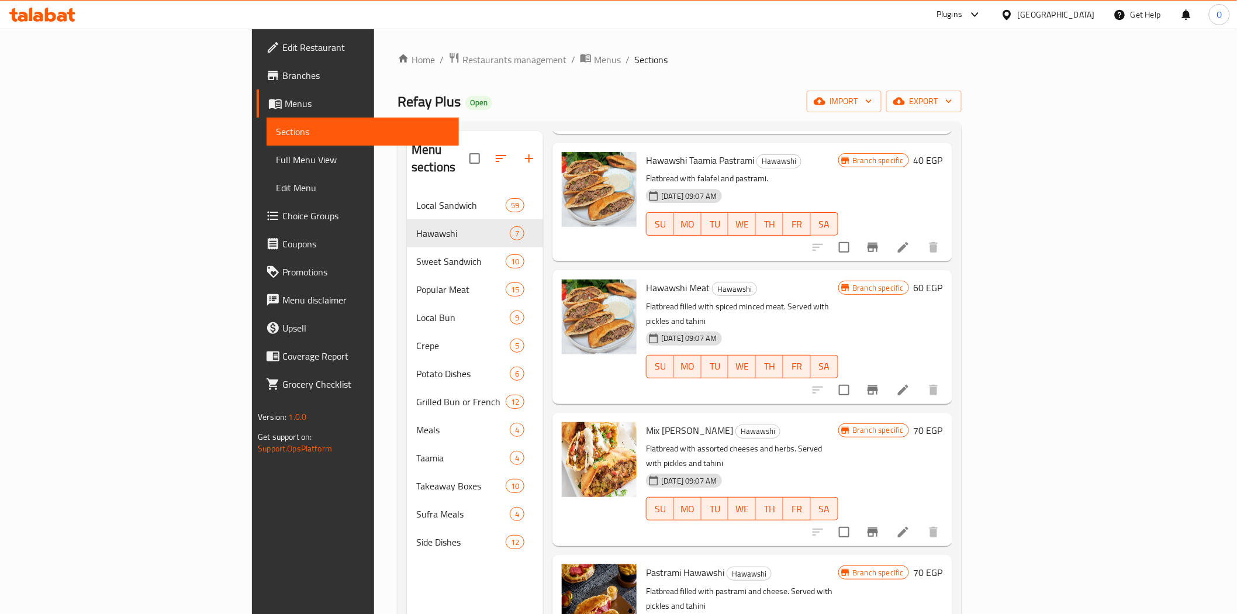
scroll to position [309, 0]
